Goal: Obtain resource: Download file/media

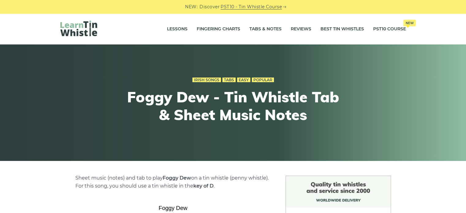
scroll to position [186, 0]
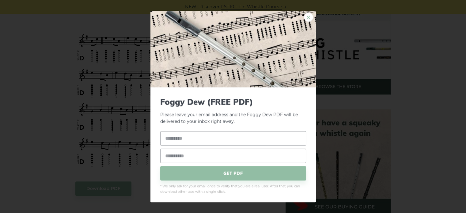
click at [304, 20] on link "×" at bounding box center [308, 17] width 9 height 9
drag, startPoint x: 132, startPoint y: 73, endPoint x: 140, endPoint y: 65, distance: 11.7
click at [125, 76] on div "× Foggy Dew (FREE PDF) Please leave your email address and the Foggy Dew PDF wi…" at bounding box center [233, 106] width 466 height 213
click at [308, 15] on link "×" at bounding box center [308, 17] width 9 height 9
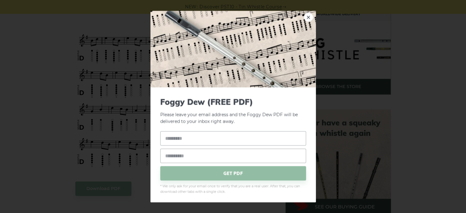
drag, startPoint x: 128, startPoint y: 117, endPoint x: 172, endPoint y: 113, distance: 43.4
click at [105, 98] on div "× Foggy Dew (FREE PDF) Please leave your email address and the Foggy Dew PDF wi…" at bounding box center [233, 106] width 466 height 213
click at [304, 19] on link "×" at bounding box center [308, 17] width 9 height 9
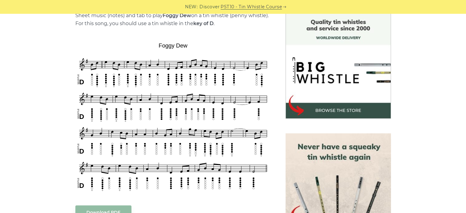
scroll to position [189, 0]
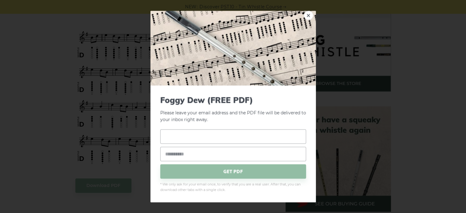
click at [188, 138] on input "text" at bounding box center [233, 136] width 146 height 14
type input "*****"
click at [188, 152] on input "email" at bounding box center [233, 154] width 146 height 14
type input "**********"
click at [208, 171] on span "GET PDF" at bounding box center [233, 171] width 146 height 14
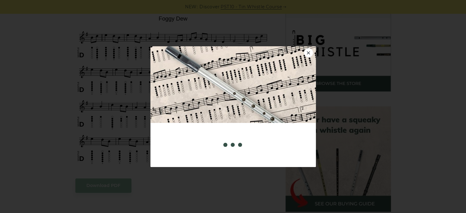
scroll to position [0, 0]
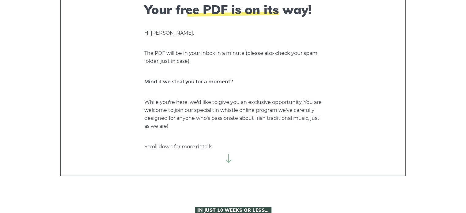
scroll to position [58, 0]
